Goal: Transaction & Acquisition: Obtain resource

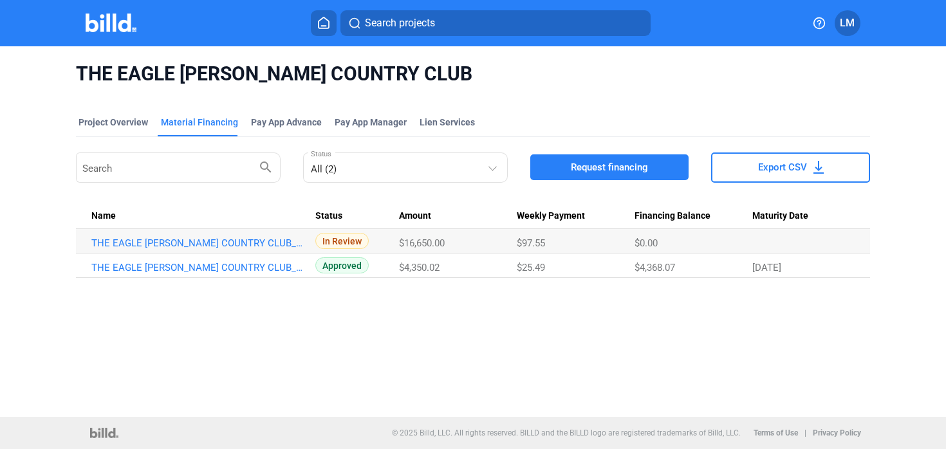
click at [326, 28] on icon at bounding box center [324, 22] width 10 height 11
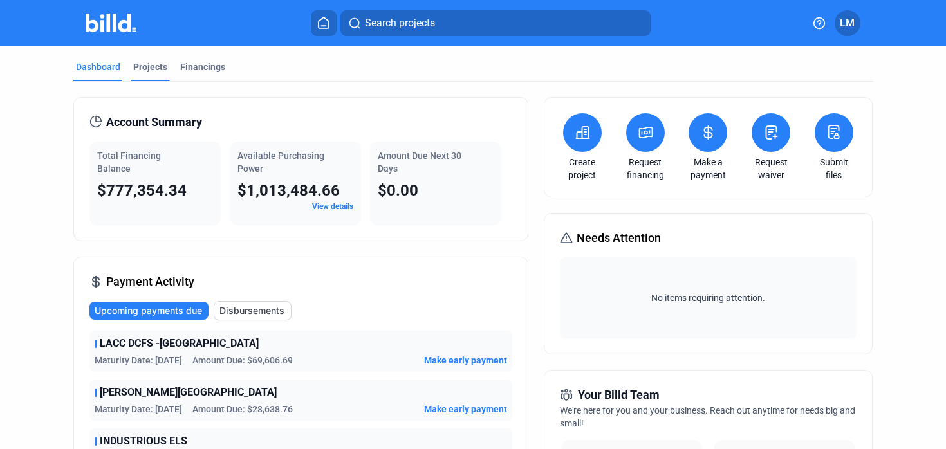
click at [155, 70] on div "Projects" at bounding box center [150, 67] width 34 height 13
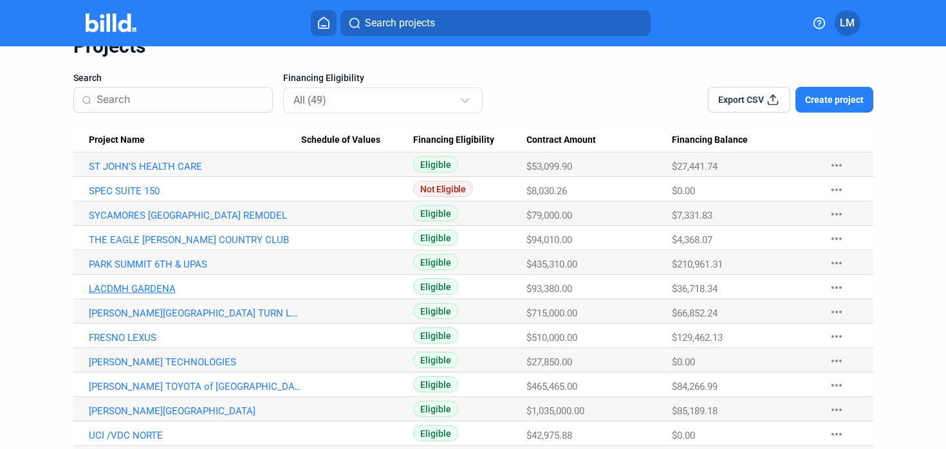
scroll to position [79, 0]
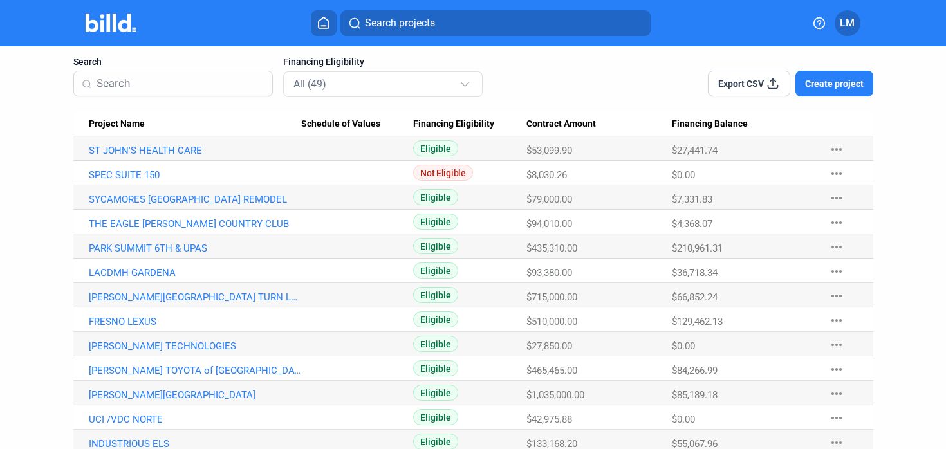
click at [829, 395] on mat-icon "more_horiz" at bounding box center [836, 393] width 15 height 15
click at [119, 392] on div at bounding box center [473, 224] width 946 height 449
click at [133, 394] on link "[PERSON_NAME][GEOGRAPHIC_DATA]" at bounding box center [195, 396] width 212 height 12
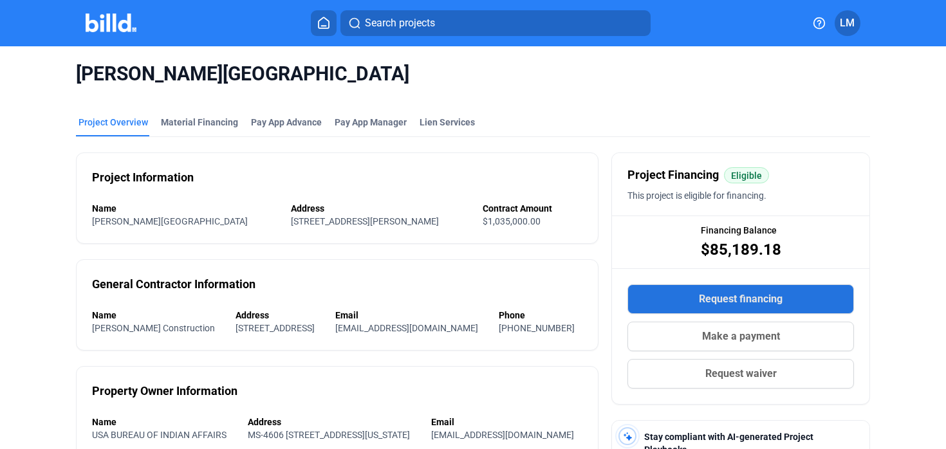
click at [671, 300] on button "Request financing" at bounding box center [741, 300] width 227 height 30
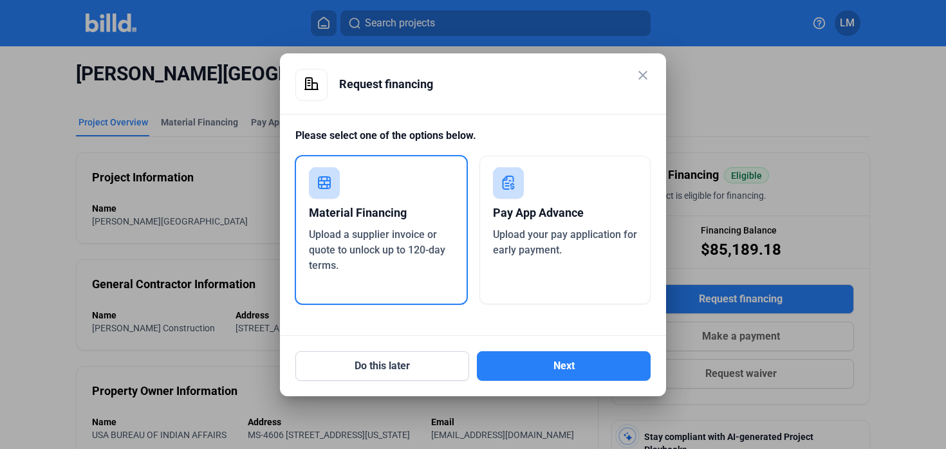
click at [321, 233] on span "Upload a supplier invoice or quote to unlock up to 120-day terms." at bounding box center [377, 250] width 136 height 43
click at [518, 368] on button "Next" at bounding box center [564, 367] width 174 height 30
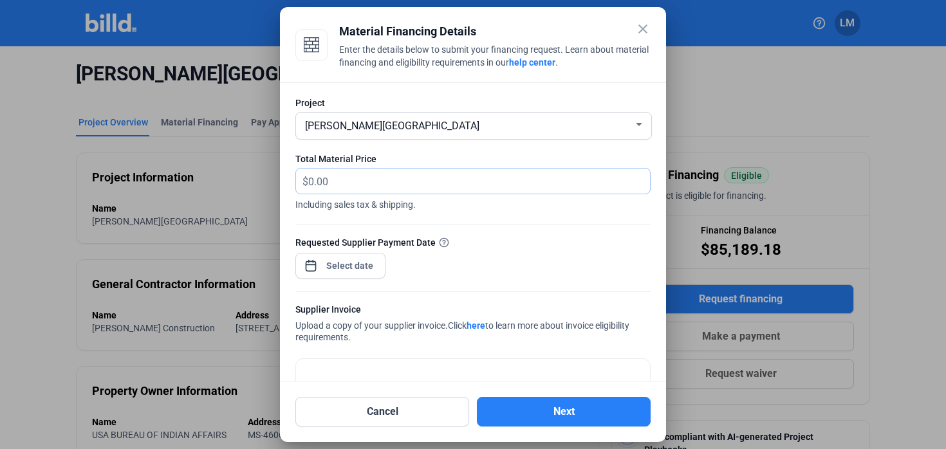
click at [367, 183] on input "text" at bounding box center [471, 181] width 327 height 25
type input "20,024.80"
click at [345, 263] on div "close Material Financing Details Enter the details below to submit your financi…" at bounding box center [473, 224] width 946 height 449
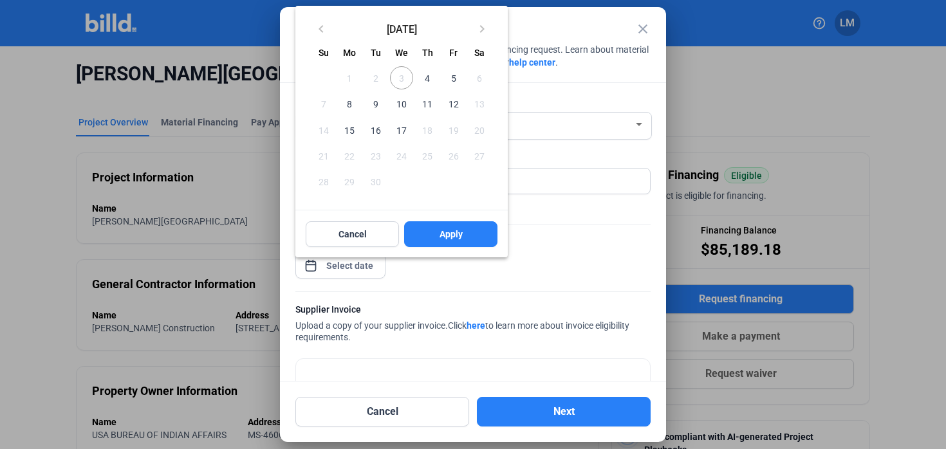
click at [403, 104] on span "10" at bounding box center [401, 103] width 23 height 23
click at [427, 232] on button "Apply" at bounding box center [450, 234] width 93 height 26
type input "[DATE]"
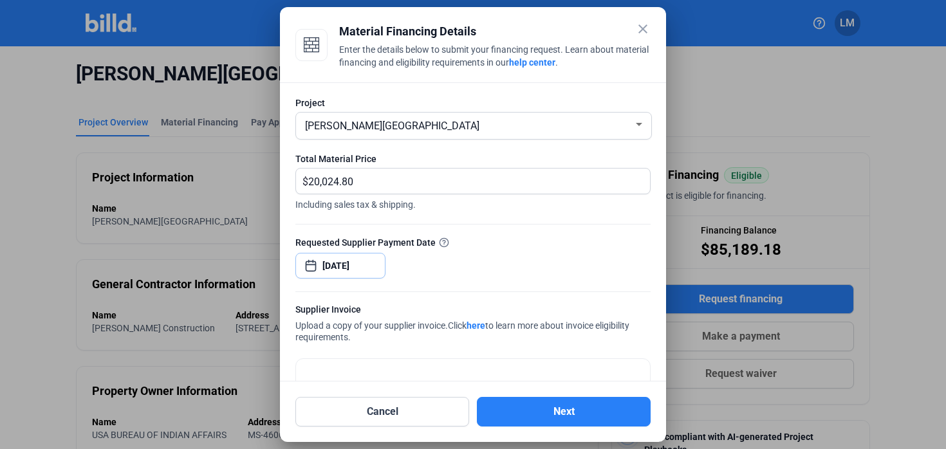
scroll to position [82, 0]
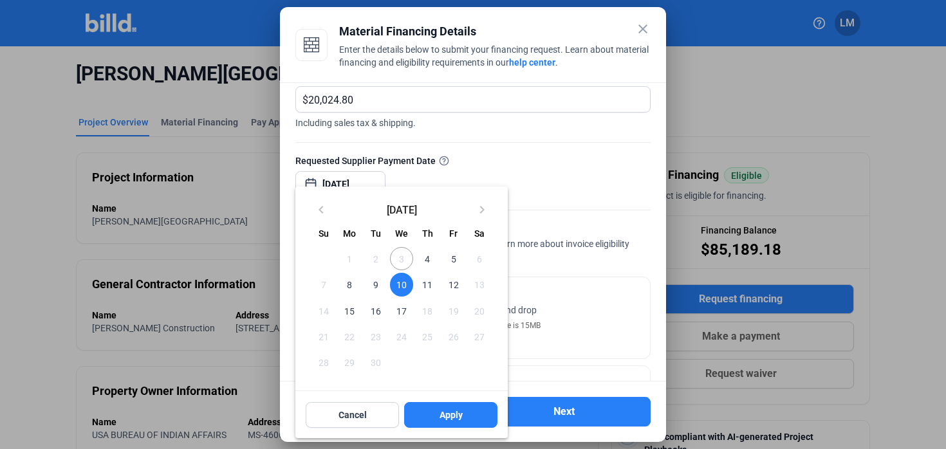
click at [404, 287] on span "10" at bounding box center [401, 284] width 23 height 23
click at [446, 417] on span "Apply" at bounding box center [451, 415] width 23 height 13
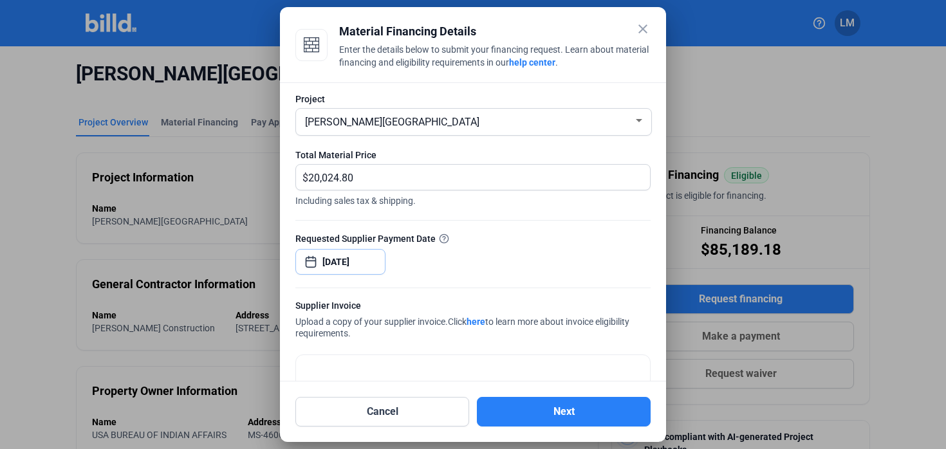
scroll to position [0, 0]
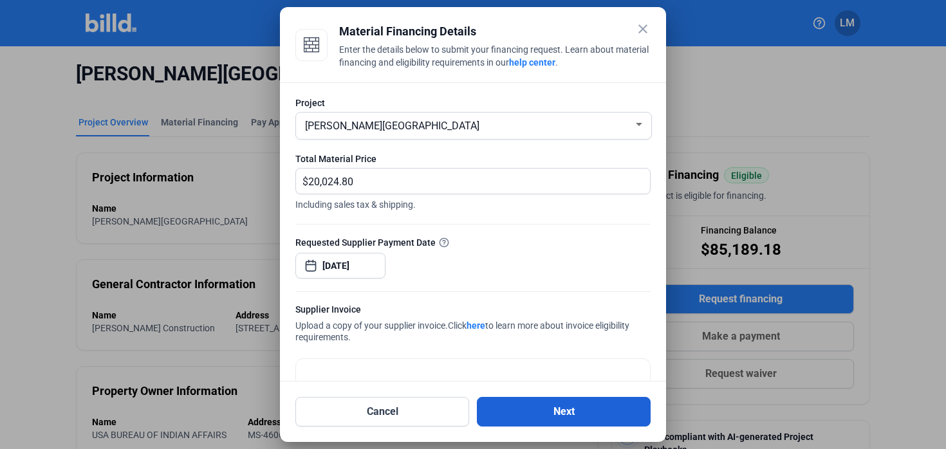
click at [543, 406] on button "Next" at bounding box center [564, 412] width 174 height 30
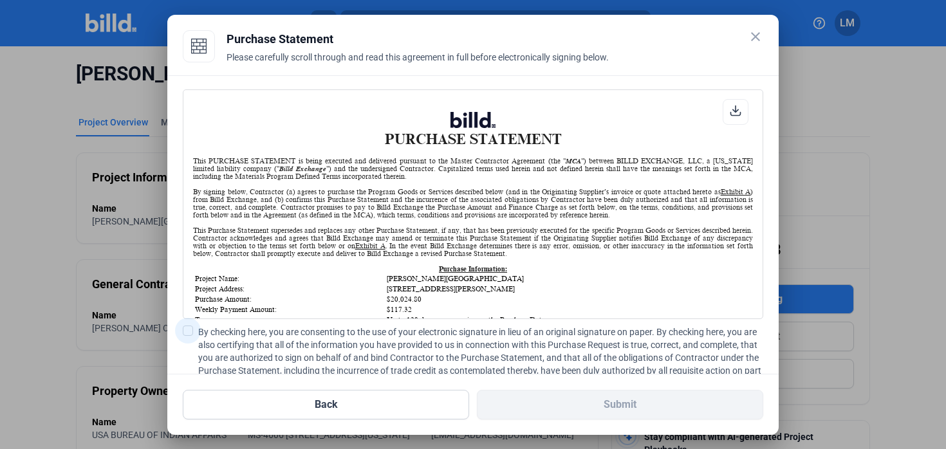
click at [189, 330] on span at bounding box center [188, 331] width 10 height 10
click at [0, 0] on input "By checking here, you are consenting to the use of your electronic signature in…" at bounding box center [0, 0] width 0 height 0
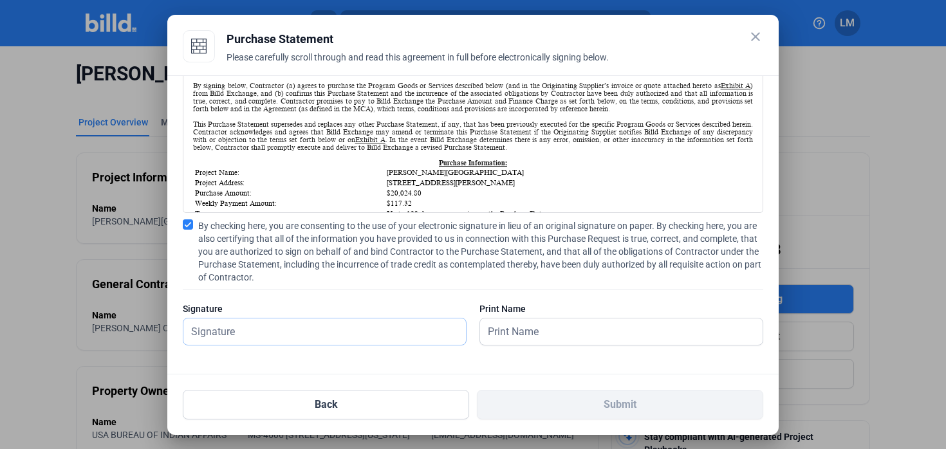
click at [315, 324] on input "text" at bounding box center [317, 332] width 268 height 26
type input "[PERSON_NAME]"
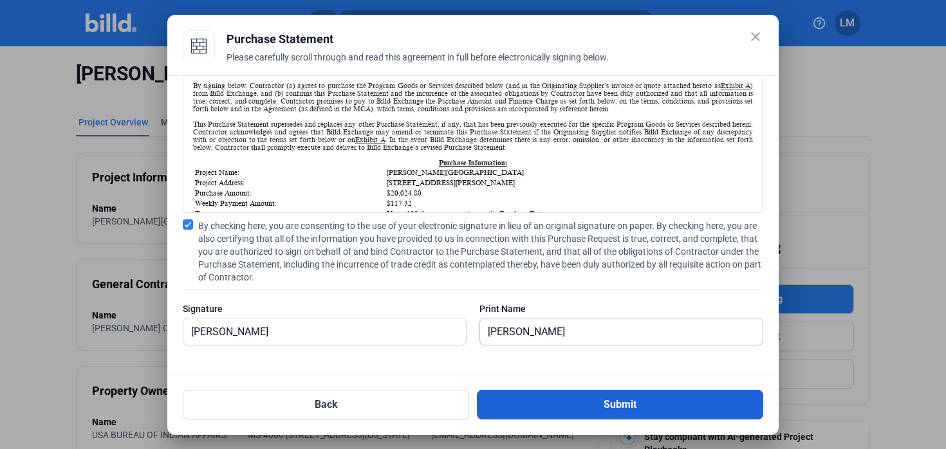
type input "[PERSON_NAME]"
click at [520, 408] on button "Submit" at bounding box center [620, 405] width 286 height 30
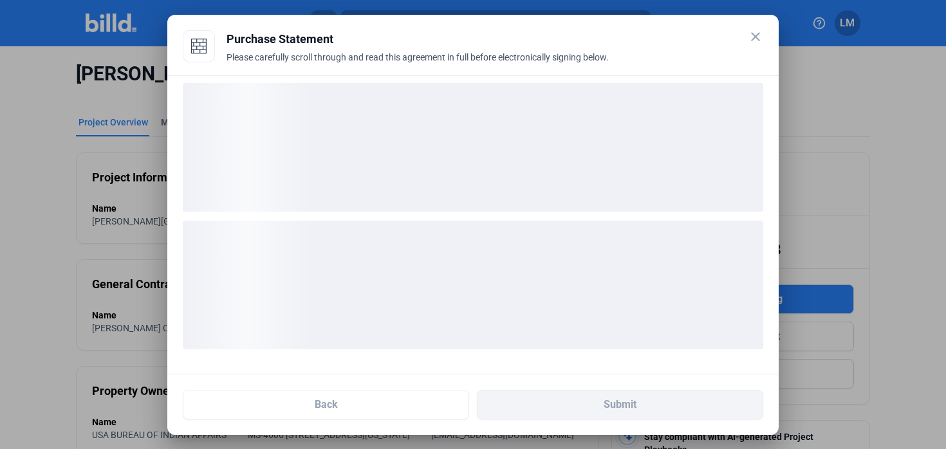
scroll to position [6, 0]
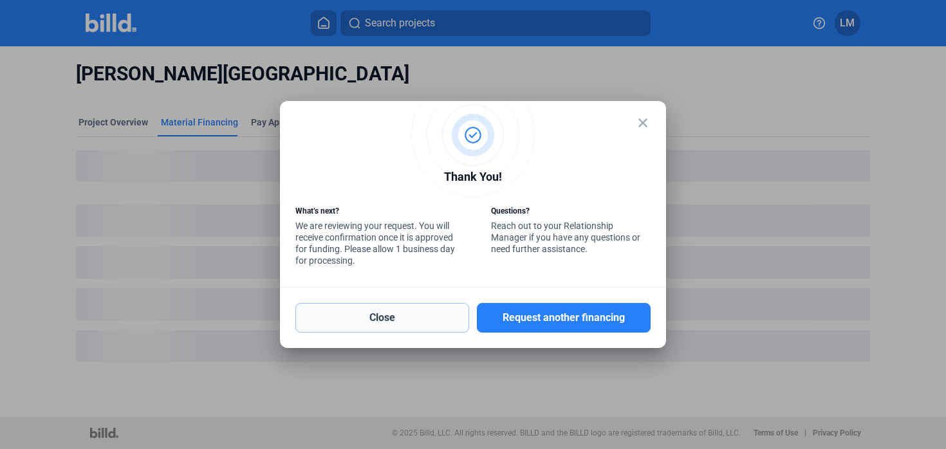
click at [442, 314] on button "Close" at bounding box center [383, 318] width 174 height 30
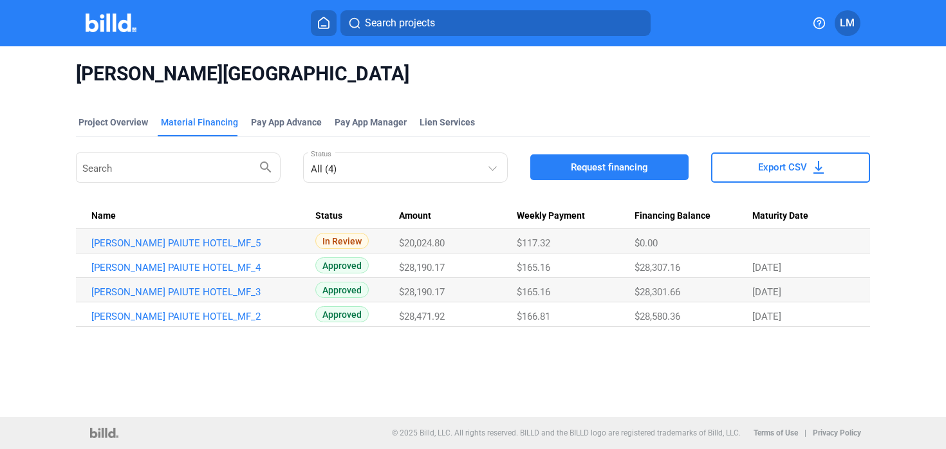
click at [700, 370] on div "[PERSON_NAME] PAIUTE HOTEL Project Overview Material Financing Pay App Advance …" at bounding box center [473, 231] width 946 height 371
click at [350, 348] on div "[PERSON_NAME] PAIUTE HOTEL Project Overview Material Financing Pay App Advance …" at bounding box center [473, 231] width 946 height 371
click at [319, 21] on icon at bounding box center [323, 23] width 13 height 12
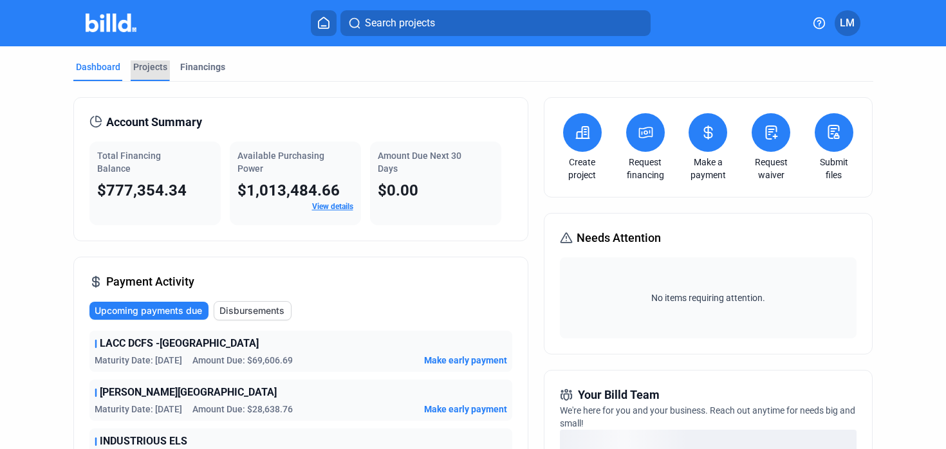
click at [147, 61] on div "Projects" at bounding box center [150, 67] width 34 height 13
